Goal: Transaction & Acquisition: Purchase product/service

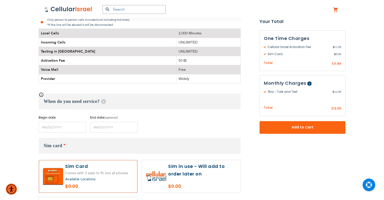
scroll to position [177, 0]
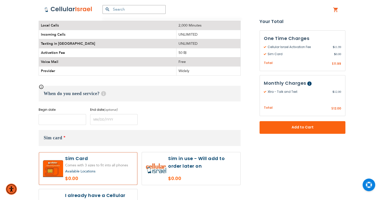
click at [63, 117] on input "name" at bounding box center [62, 119] width 47 height 11
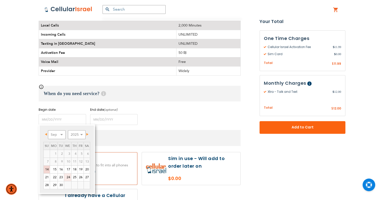
click at [69, 176] on link "24" at bounding box center [67, 177] width 7 height 8
type input "[DATE]"
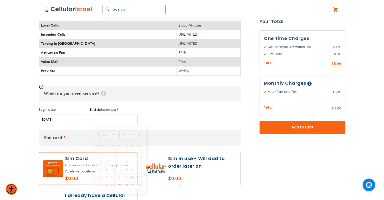
click at [108, 117] on input "name" at bounding box center [113, 119] width 47 height 11
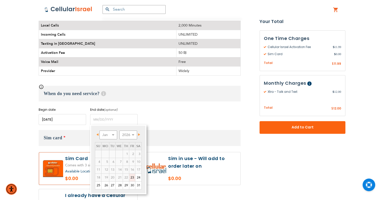
click at [208, 103] on div "When do you need service? Help Begin date Please enter Start Date End date (opt…" at bounding box center [140, 105] width 202 height 39
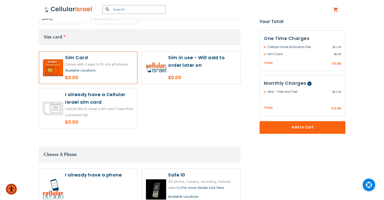
scroll to position [278, 0]
click at [174, 63] on label at bounding box center [191, 67] width 98 height 33
radio input "true"
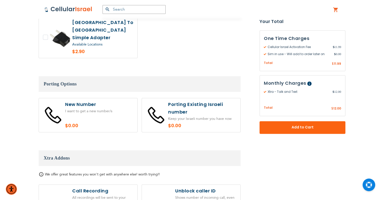
scroll to position [656, 0]
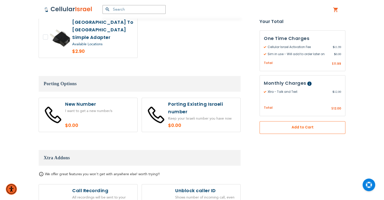
click at [290, 128] on span "Add to Cart" at bounding box center [302, 127] width 52 height 5
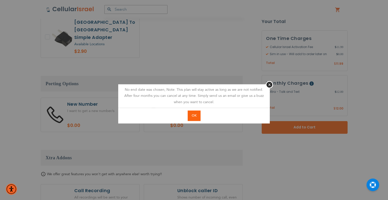
click at [197, 115] on button "OK" at bounding box center [194, 115] width 13 height 10
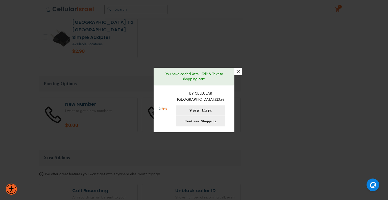
click at [237, 75] on button "×" at bounding box center [238, 72] width 8 height 8
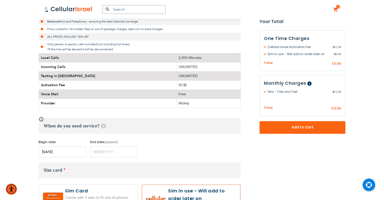
scroll to position [177, 0]
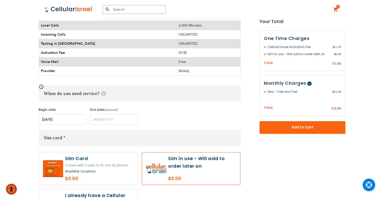
click at [339, 6] on span "1 1 items" at bounding box center [338, 7] width 4 height 4
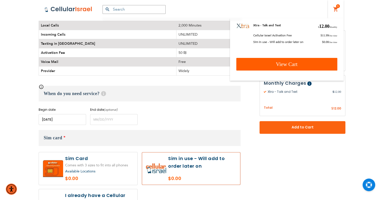
click at [333, 59] on link "View Cart" at bounding box center [286, 64] width 101 height 13
